Goal: Task Accomplishment & Management: Use online tool/utility

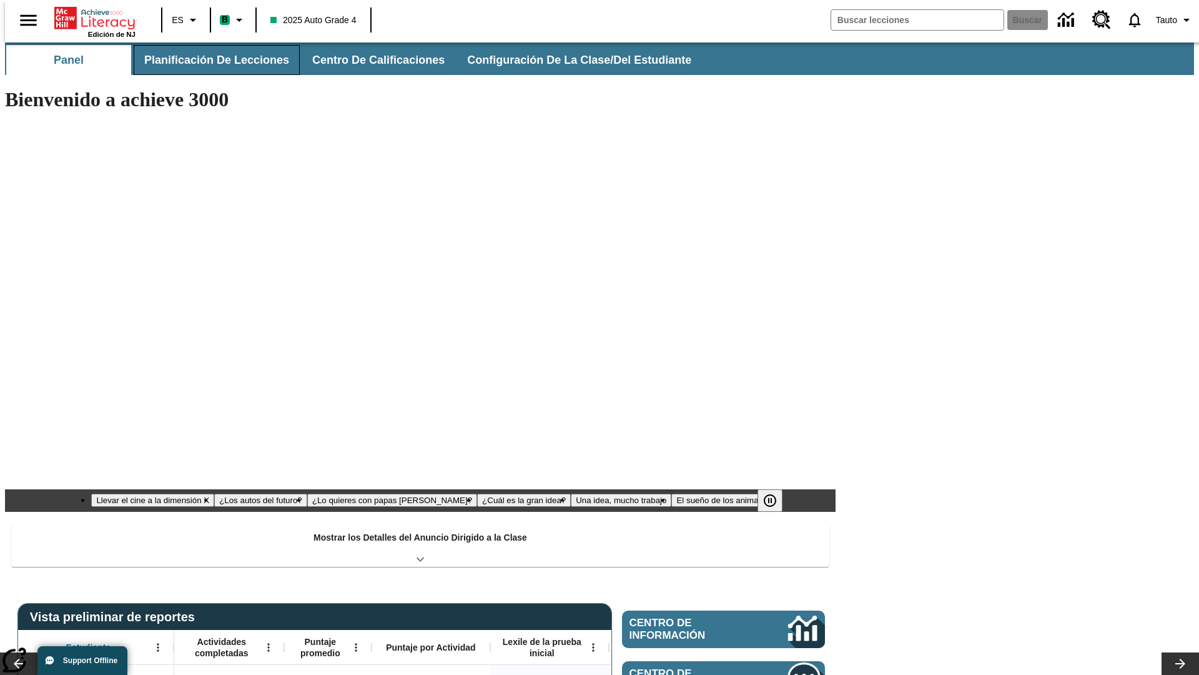
click at [209, 60] on button "Planificación de lecciones" at bounding box center [217, 60] width 166 height 30
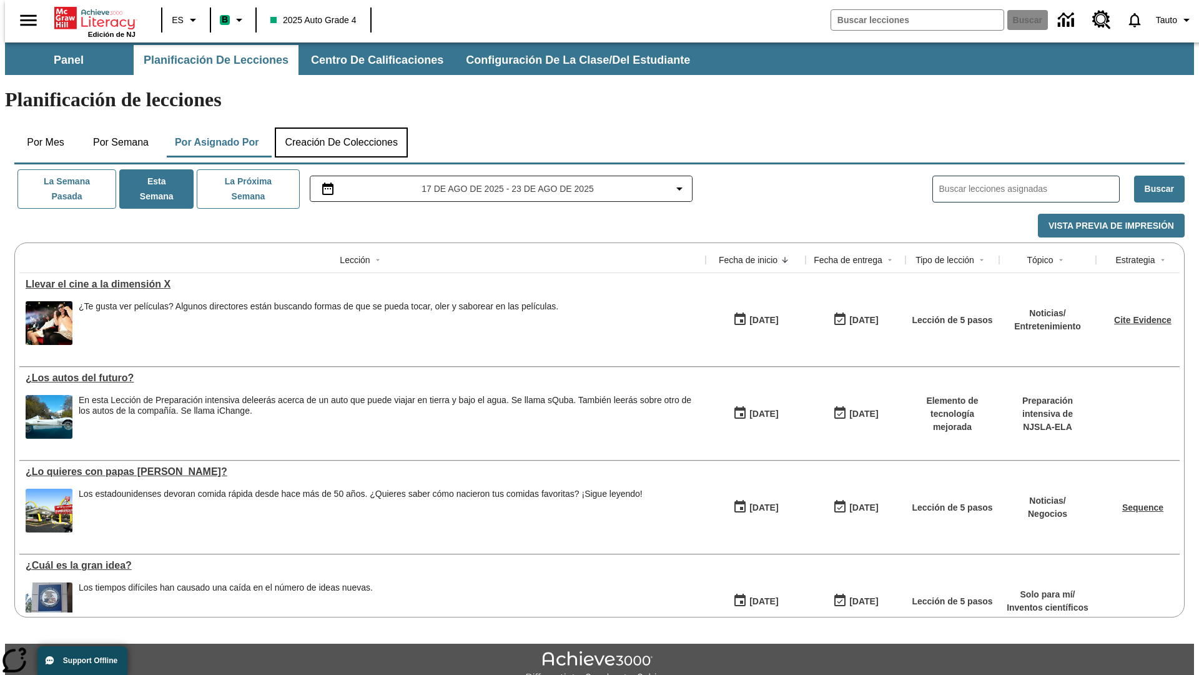
click at [341, 127] on button "Creación de colecciones" at bounding box center [341, 142] width 133 height 30
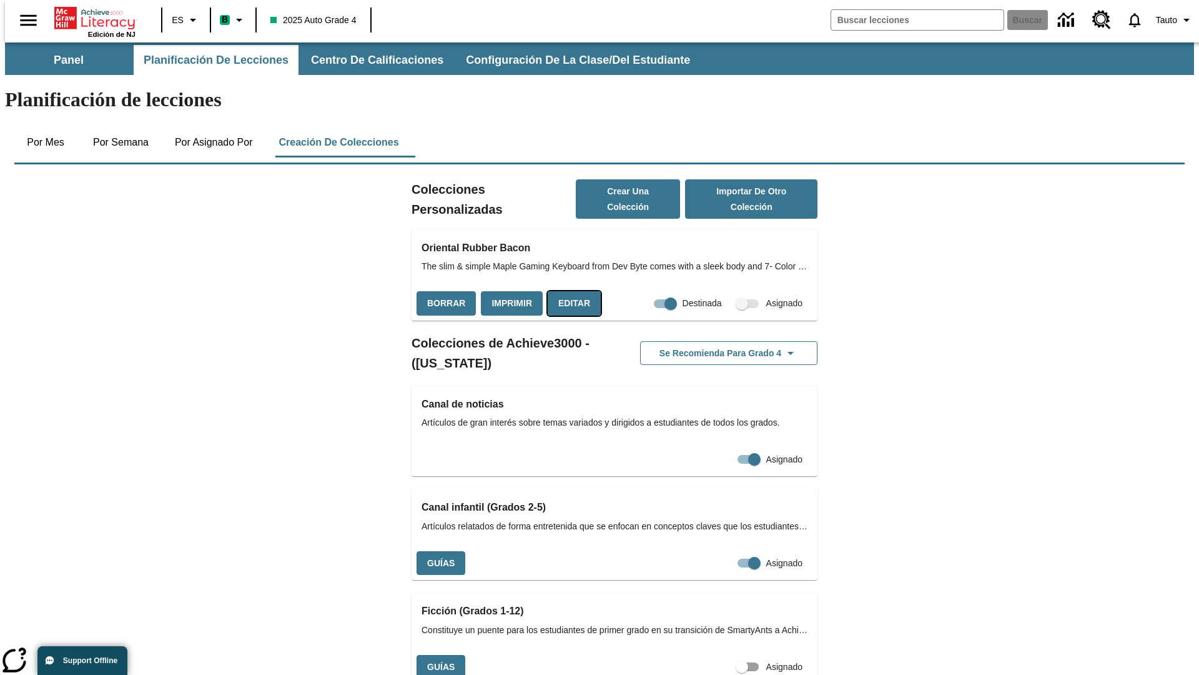
click at [570, 291] on button "Editar" at bounding box center [574, 303] width 53 height 24
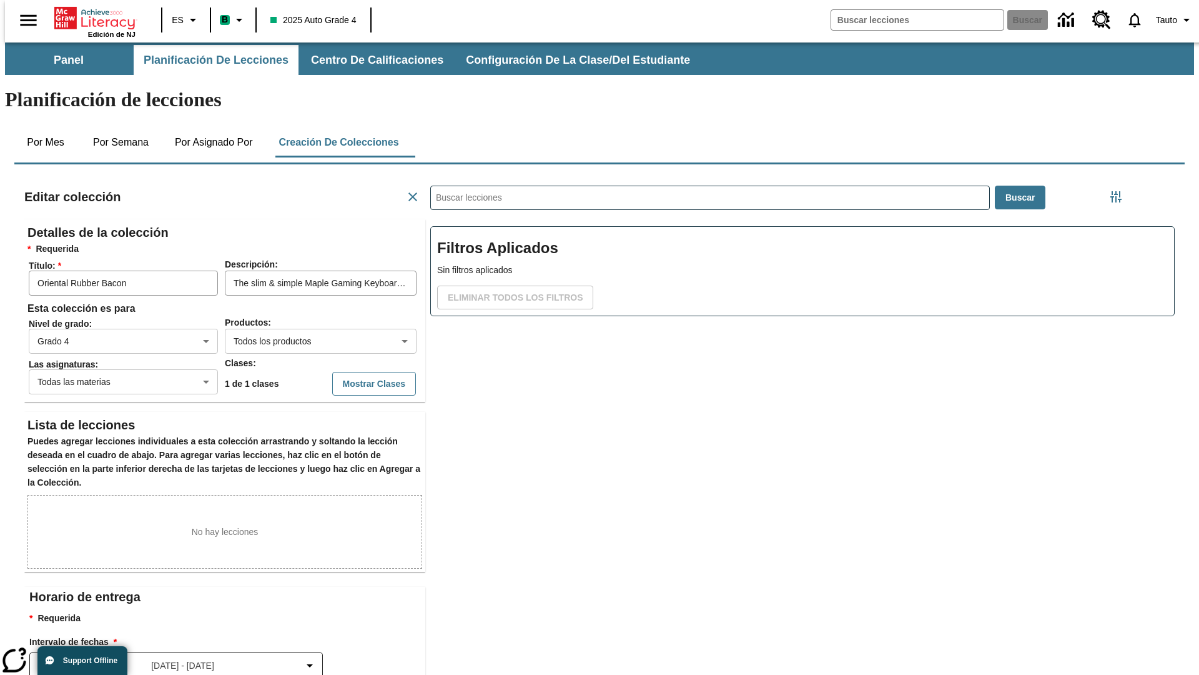
scroll to position [1, 1]
click at [300, 295] on body "Saltar al contenido principal Edición de NJ ES B 2025 Auto Grade 4 Buscar 0 Tau…" at bounding box center [599, 433] width 1189 height 783
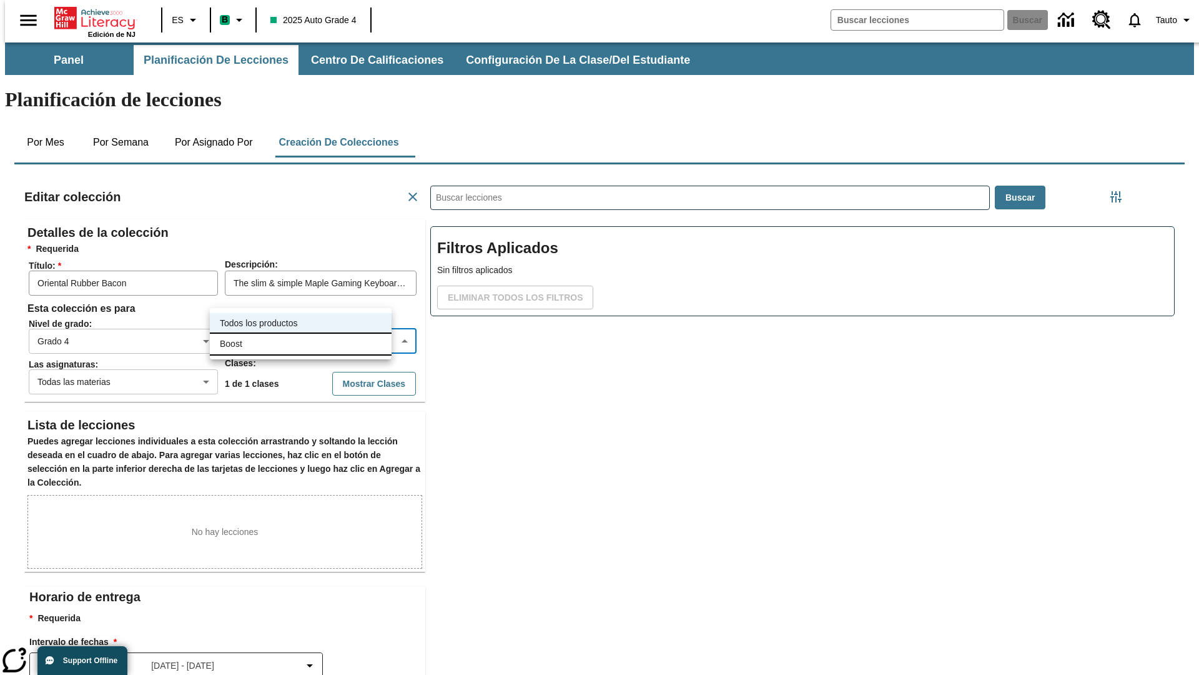
click at [300, 344] on li "Boost" at bounding box center [301, 344] width 182 height 21
type input "12"
